Goal: Navigation & Orientation: Find specific page/section

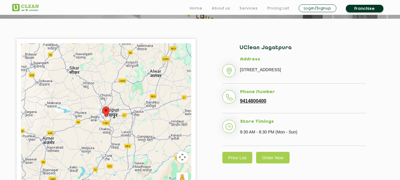
scroll to position [118, 0]
drag, startPoint x: 239, startPoint y: 48, endPoint x: 258, endPoint y: 48, distance: 18.9
click at [258, 48] on h2 "UClean Jagatpura" at bounding box center [302, 50] width 126 height 12
copy h2 "UClean"
